Goal: Information Seeking & Learning: Learn about a topic

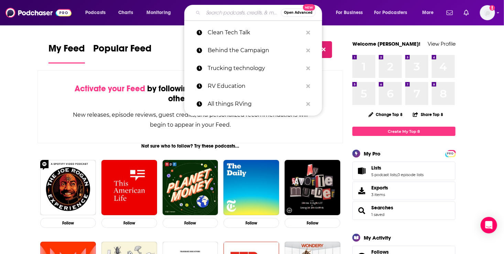
click at [217, 11] on input "Search podcasts, credits, & more..." at bounding box center [242, 12] width 78 height 11
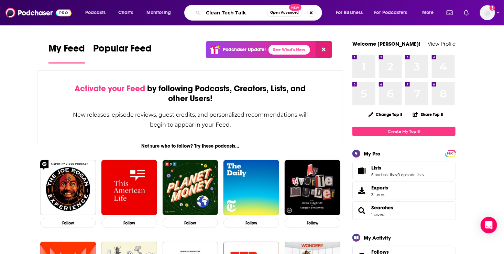
type input "Clean Tech Talk"
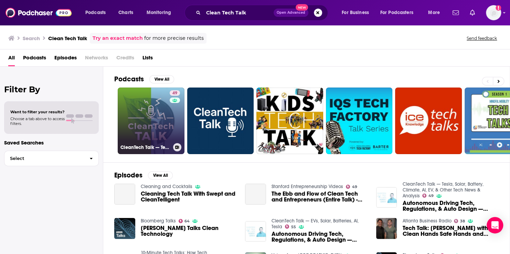
click at [163, 117] on link "49 CleanTech Talk — Tesla, Solar, Battery, Climate, AI, EV, & Other Tech News &…" at bounding box center [151, 121] width 67 height 67
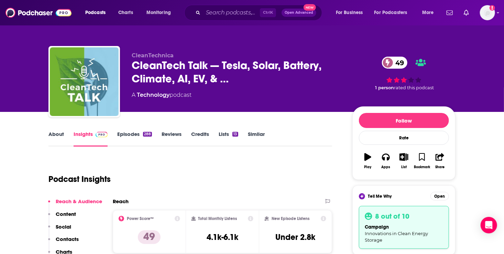
click at [135, 133] on link "Episodes 288" at bounding box center [134, 139] width 35 height 16
